Goal: Complete application form

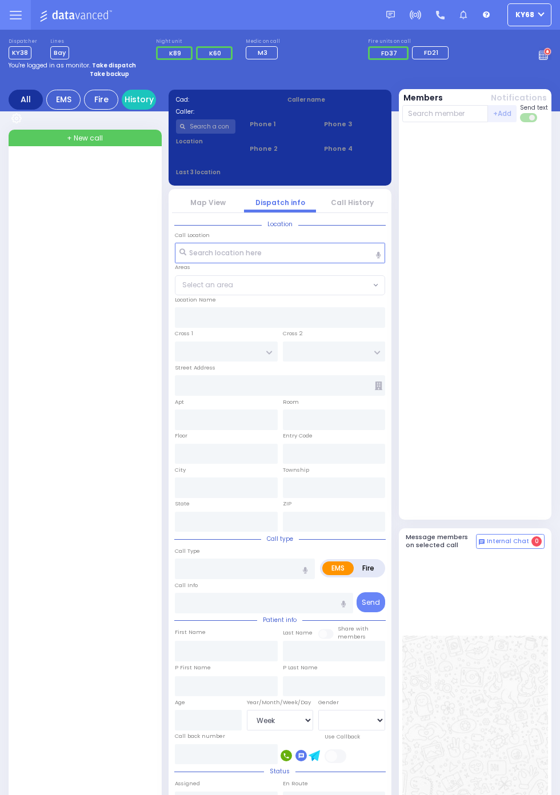
select select "Week"
select select "[DEMOGRAPHIC_DATA]"
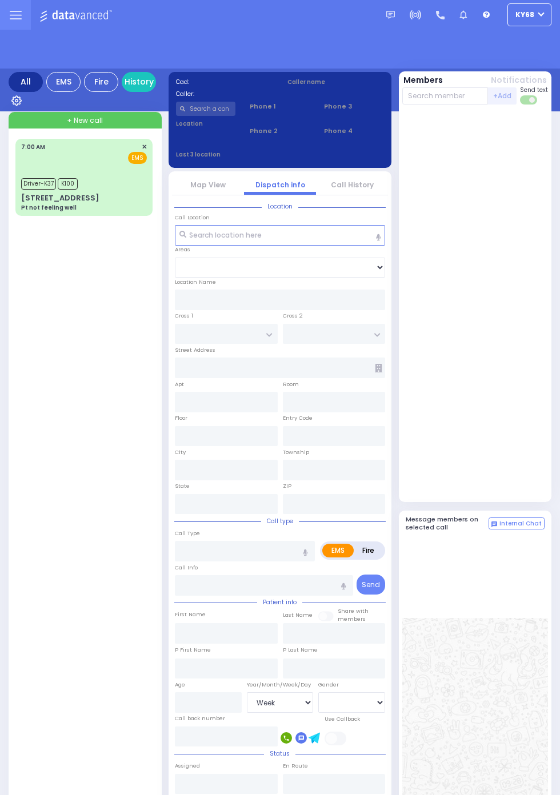
select select "Week"
select select "[DEMOGRAPHIC_DATA]"
